Goal: Find specific page/section: Find specific page/section

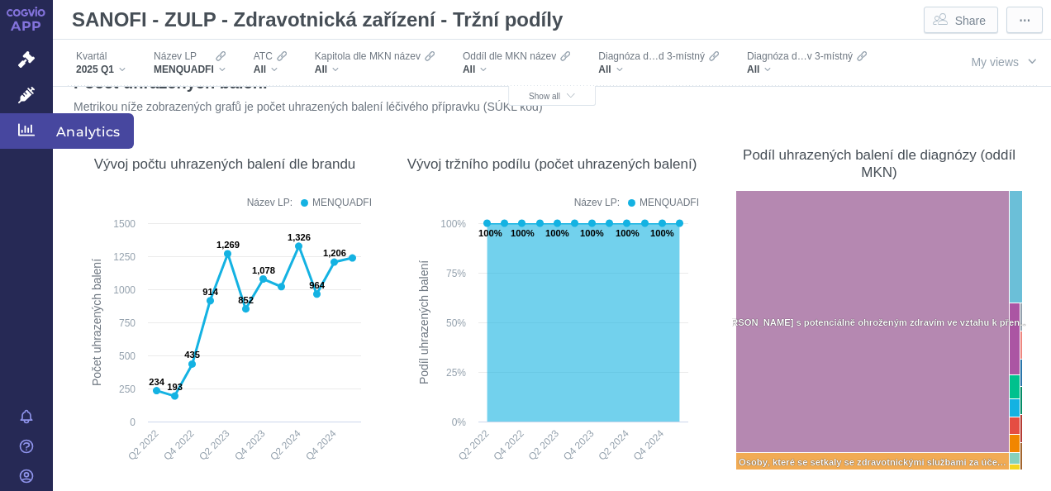
click at [26, 133] on icon at bounding box center [26, 130] width 17 height 17
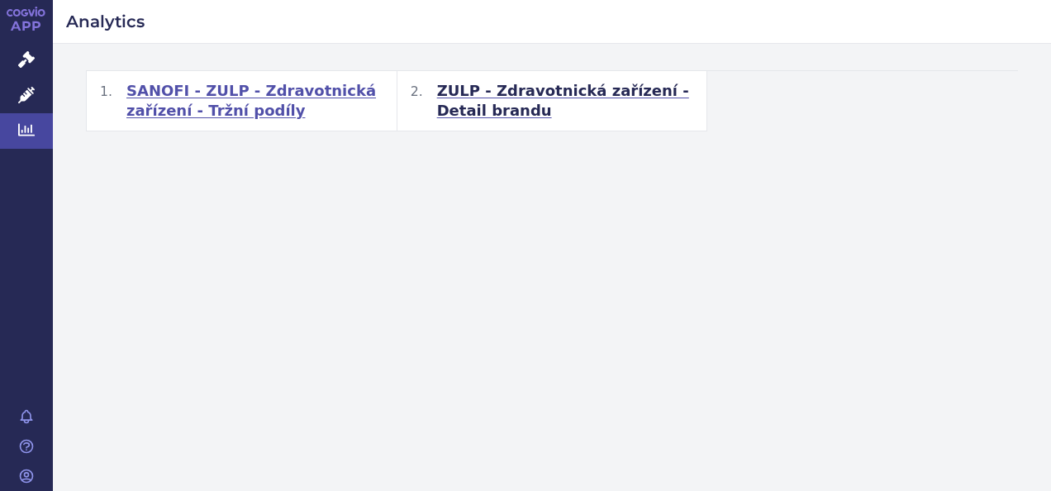
click at [258, 100] on span "SANOFI - ZULP - Zdravotnická zařízení - Tržní podíly" at bounding box center [254, 101] width 257 height 40
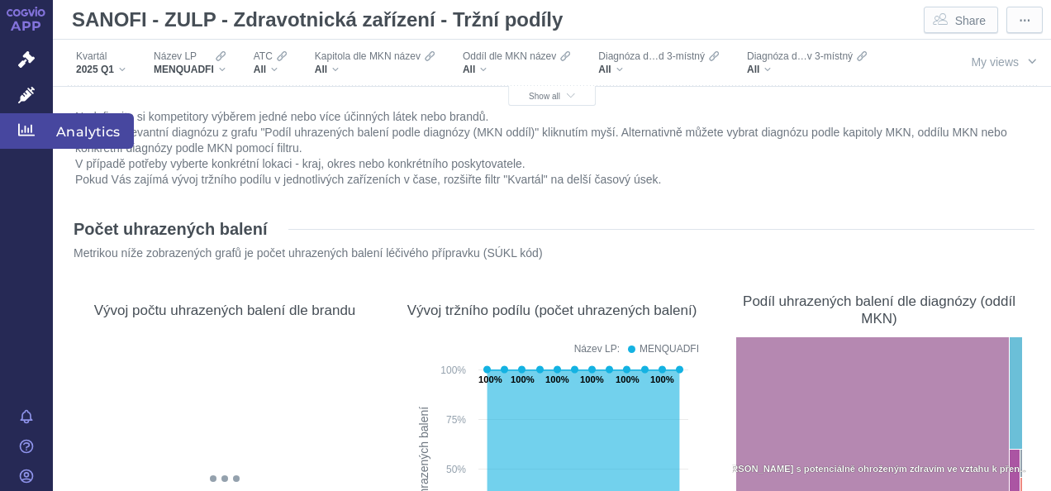
click at [20, 130] on icon at bounding box center [26, 130] width 17 height 17
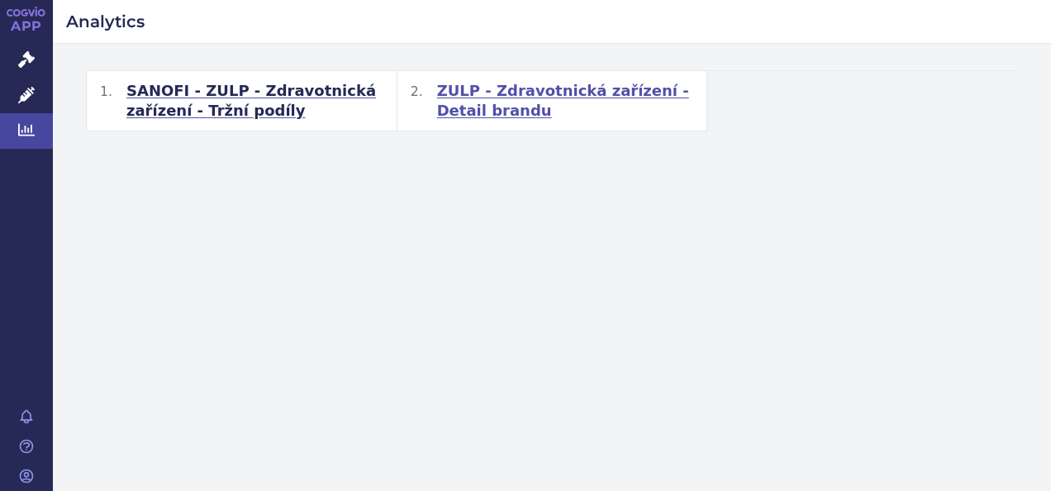
click at [570, 93] on span "ZULP - Zdravotnická zařízení - Detail brandu" at bounding box center [565, 101] width 257 height 40
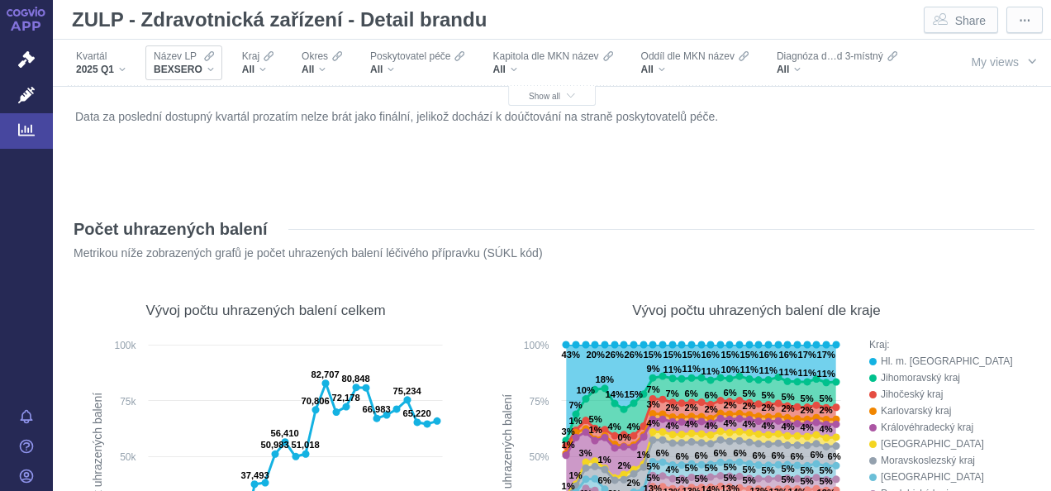
click at [180, 67] on span "BEXSERO" at bounding box center [178, 69] width 49 height 13
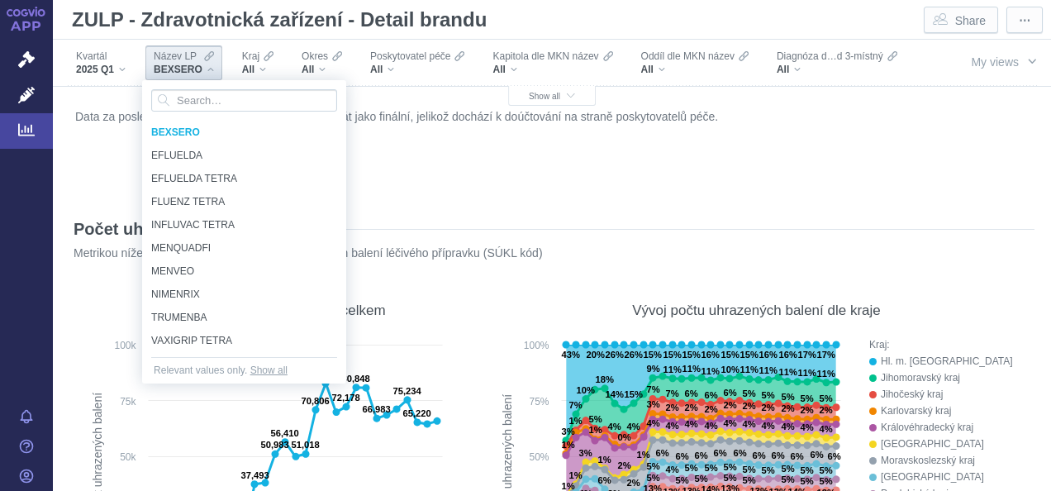
click at [188, 64] on span "BEXSERO" at bounding box center [178, 69] width 49 height 13
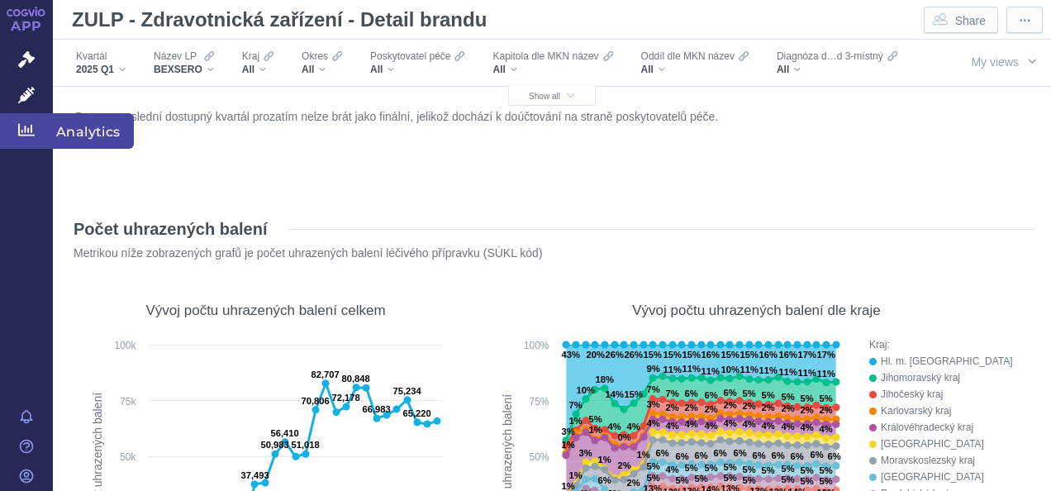
click at [28, 126] on icon at bounding box center [26, 130] width 17 height 17
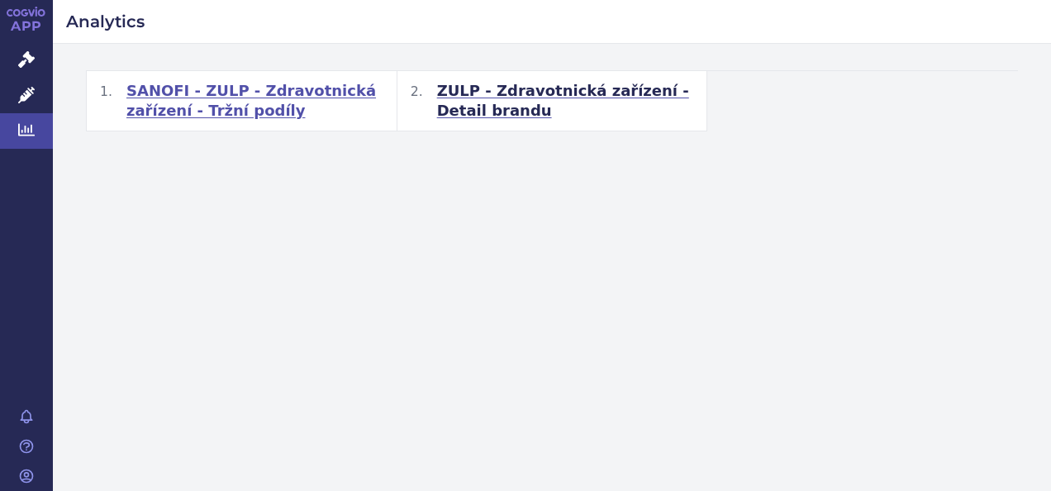
click at [271, 94] on span "SANOFI - ZULP - Zdravotnická zařízení - Tržní podíly" at bounding box center [254, 101] width 257 height 40
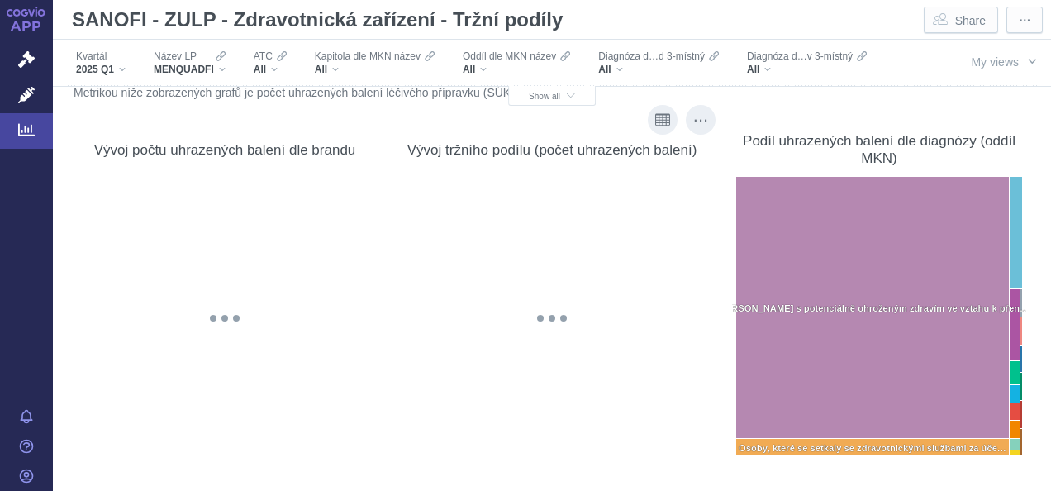
scroll to position [136, 0]
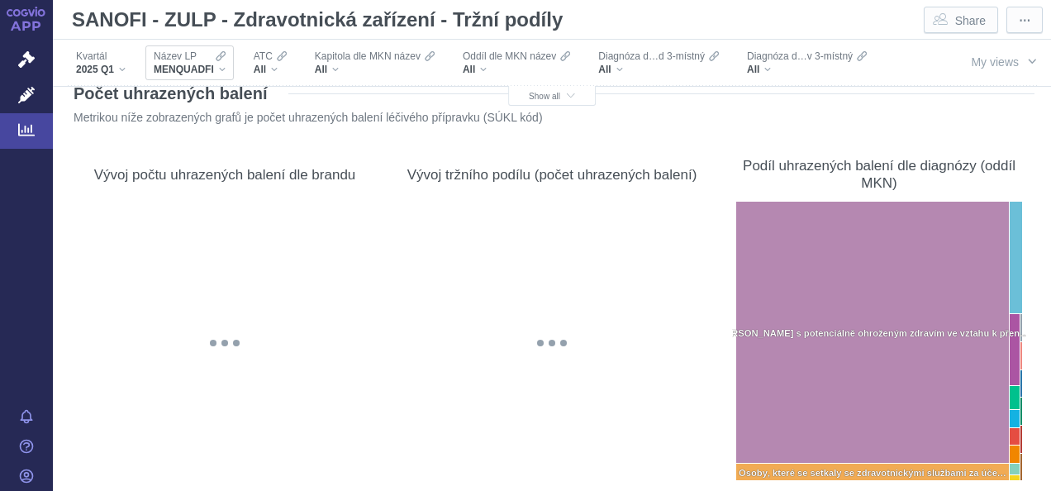
click at [208, 60] on div "Název LP" at bounding box center [190, 56] width 72 height 13
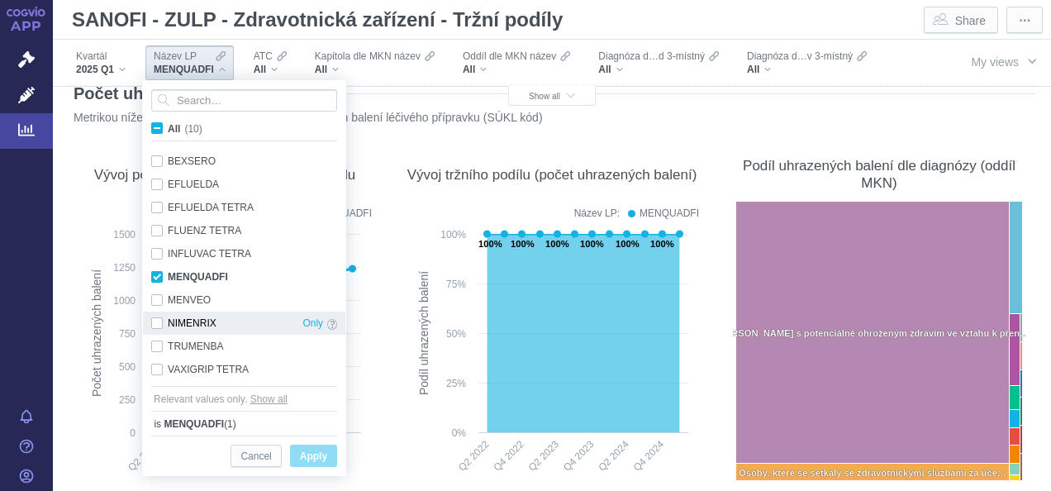
click at [163, 327] on div "NIMENRIX Only" at bounding box center [244, 323] width 203 height 23
checkbox input "true"
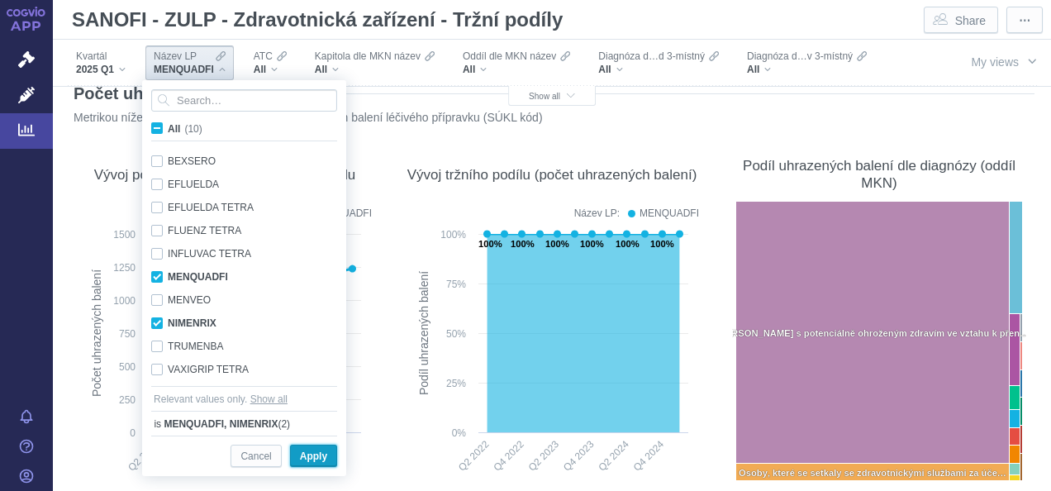
click at [312, 460] on span "Apply" at bounding box center [313, 456] width 27 height 21
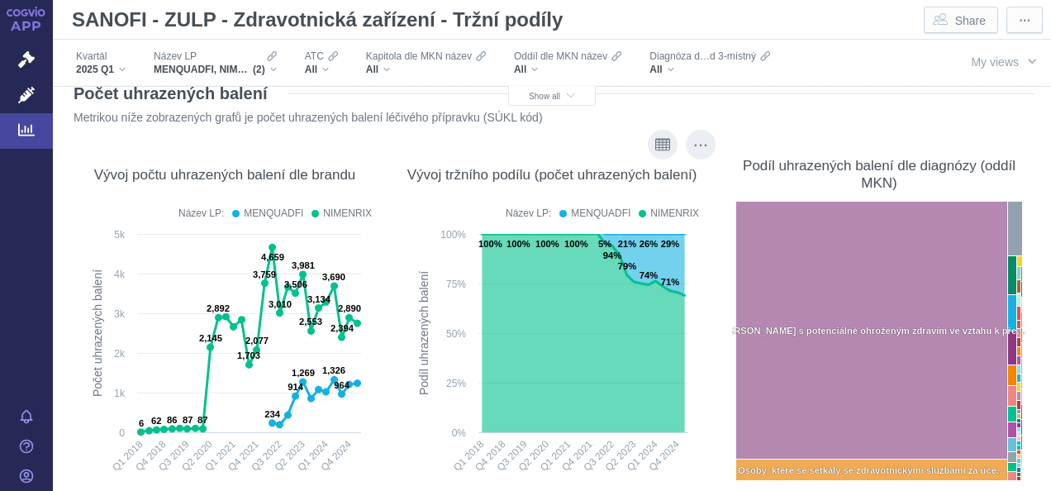
scroll to position [187, 0]
